Goal: Check status: Check status

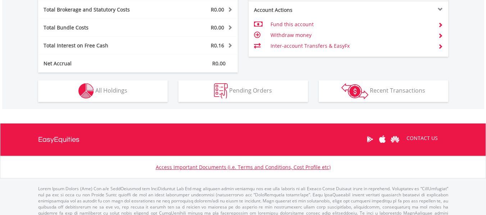
scroll to position [380, 0]
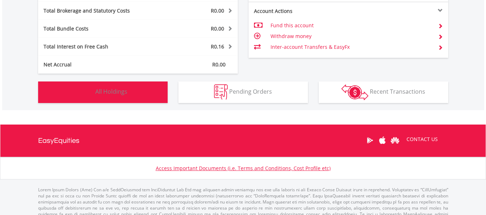
click at [129, 95] on button "Holdings All Holdings" at bounding box center [102, 93] width 129 height 22
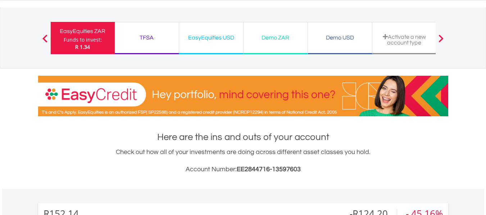
scroll to position [33, 0]
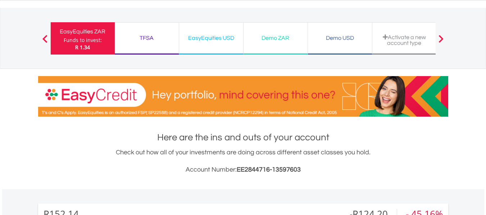
click at [151, 43] on div "TFSA Funds to invest: R 1.34" at bounding box center [147, 38] width 64 height 32
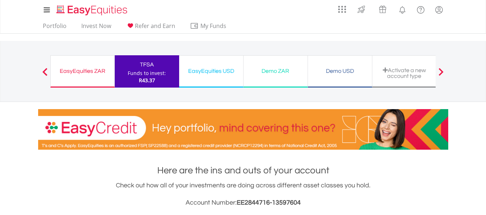
click at [76, 74] on div "EasyEquities ZAR" at bounding box center [82, 71] width 55 height 10
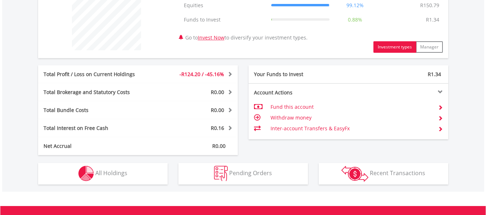
scroll to position [293, 0]
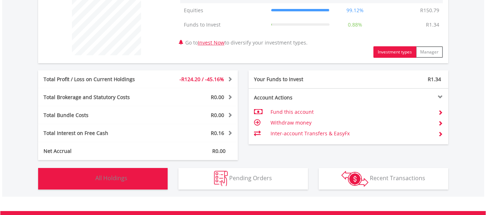
click at [130, 174] on button "Holdings All Holdings" at bounding box center [102, 179] width 129 height 22
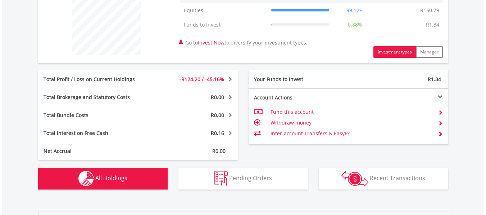
scroll to position [504, 0]
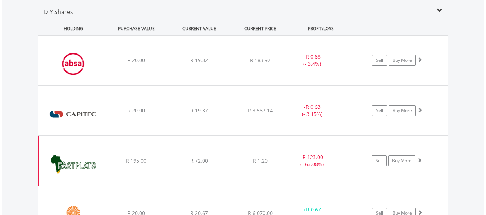
click at [78, 164] on img at bounding box center [73, 164] width 62 height 39
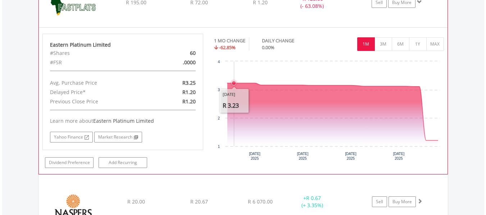
scroll to position [663, 0]
click at [233, 42] on div "1 MO CHANGE" at bounding box center [229, 41] width 31 height 7
click at [217, 46] on icon at bounding box center [216, 48] width 4 height 5
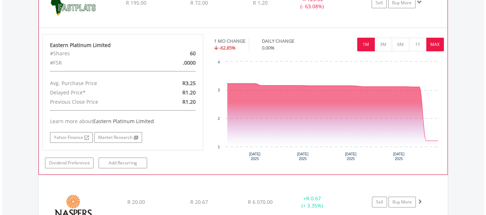
click at [435, 42] on button "MAX" at bounding box center [435, 45] width 18 height 14
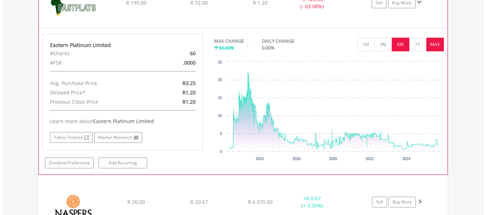
click at [404, 44] on button "6M" at bounding box center [401, 45] width 18 height 14
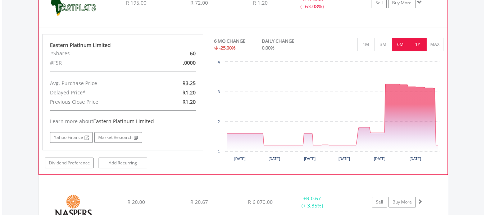
click at [417, 44] on button "1Y" at bounding box center [418, 45] width 18 height 14
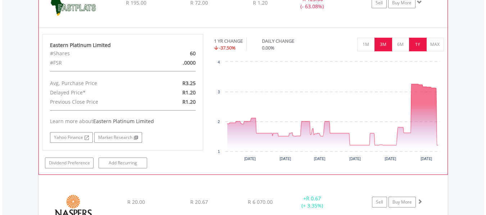
click at [383, 46] on button "3M" at bounding box center [383, 45] width 18 height 14
